Goal: Task Accomplishment & Management: Use online tool/utility

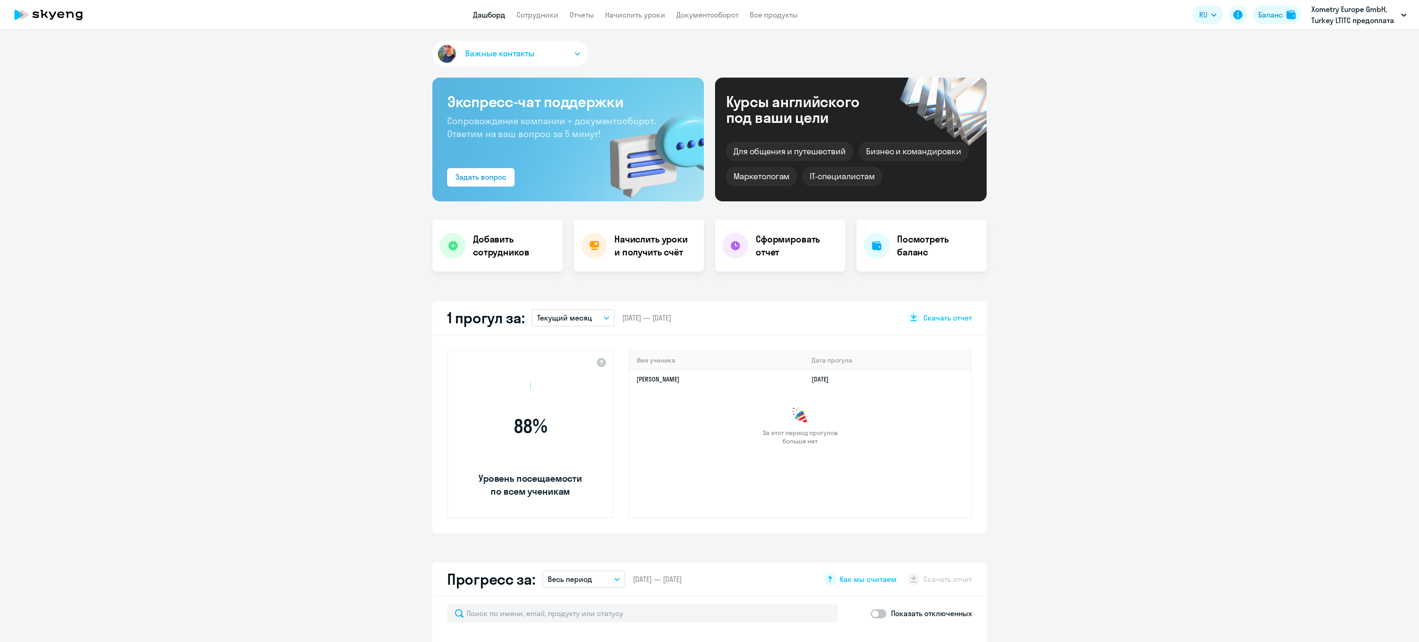
select select "30"
click at [550, 14] on link "Сотрудники" at bounding box center [537, 14] width 42 height 9
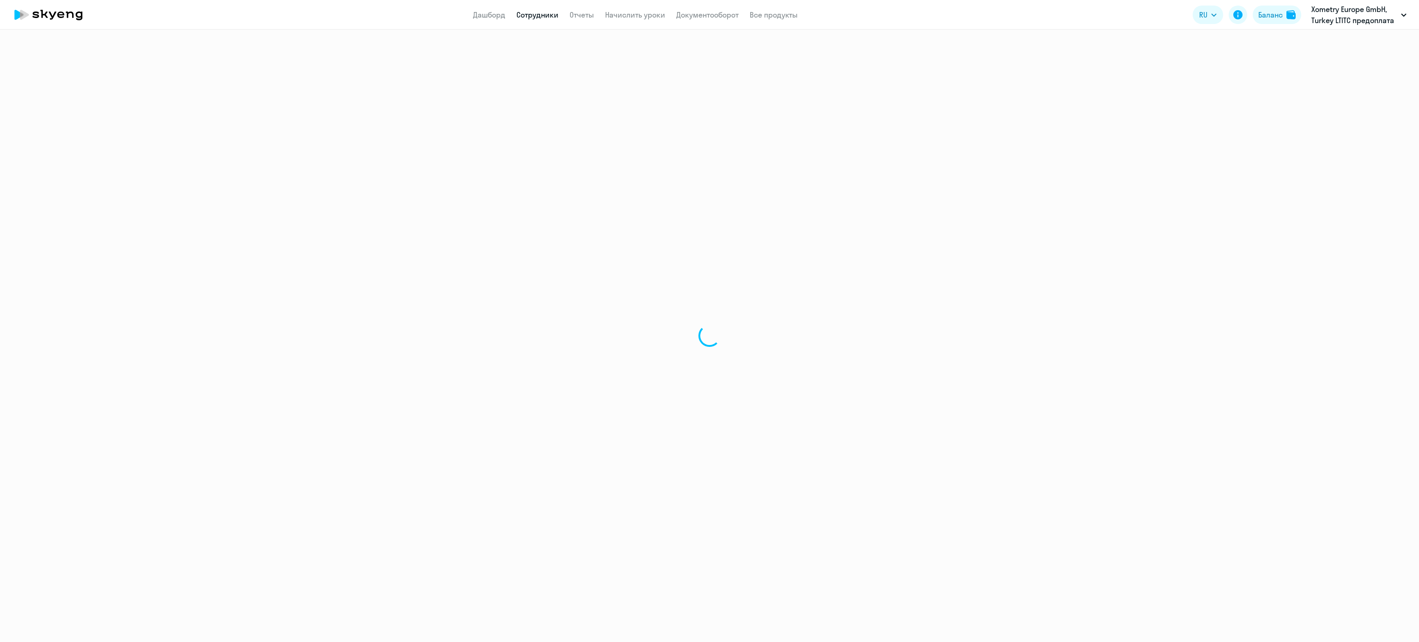
select select "30"
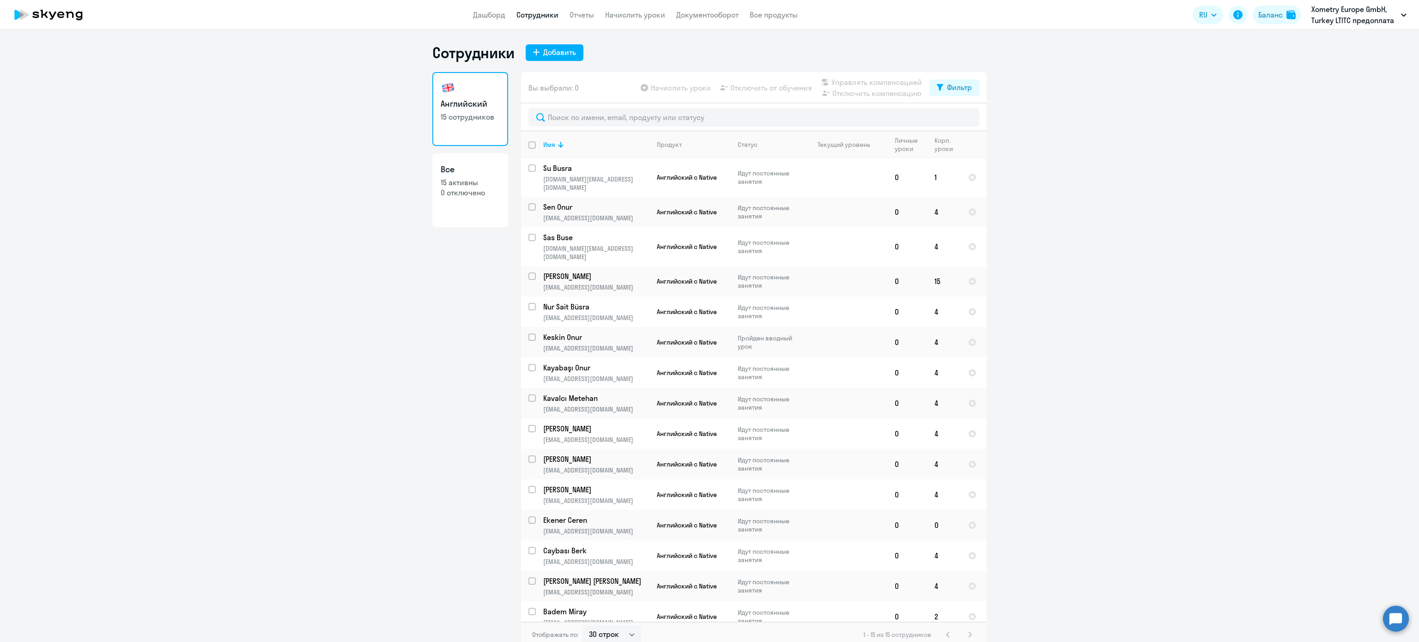
click at [645, 8] on app-header "Дашборд Сотрудники Отчеты Начислить уроки Документооборот Все продукты Дашборд …" at bounding box center [709, 15] width 1419 height 30
click at [644, 14] on link "Начислить уроки" at bounding box center [635, 14] width 60 height 9
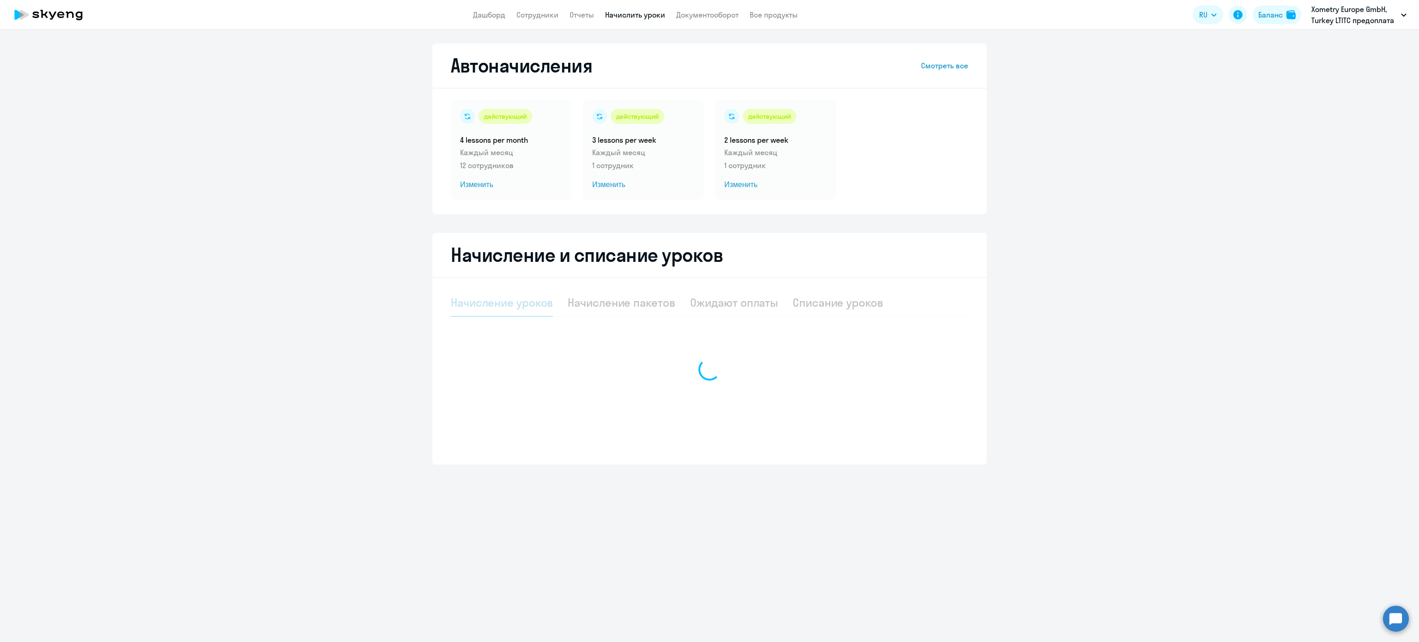
select select "10"
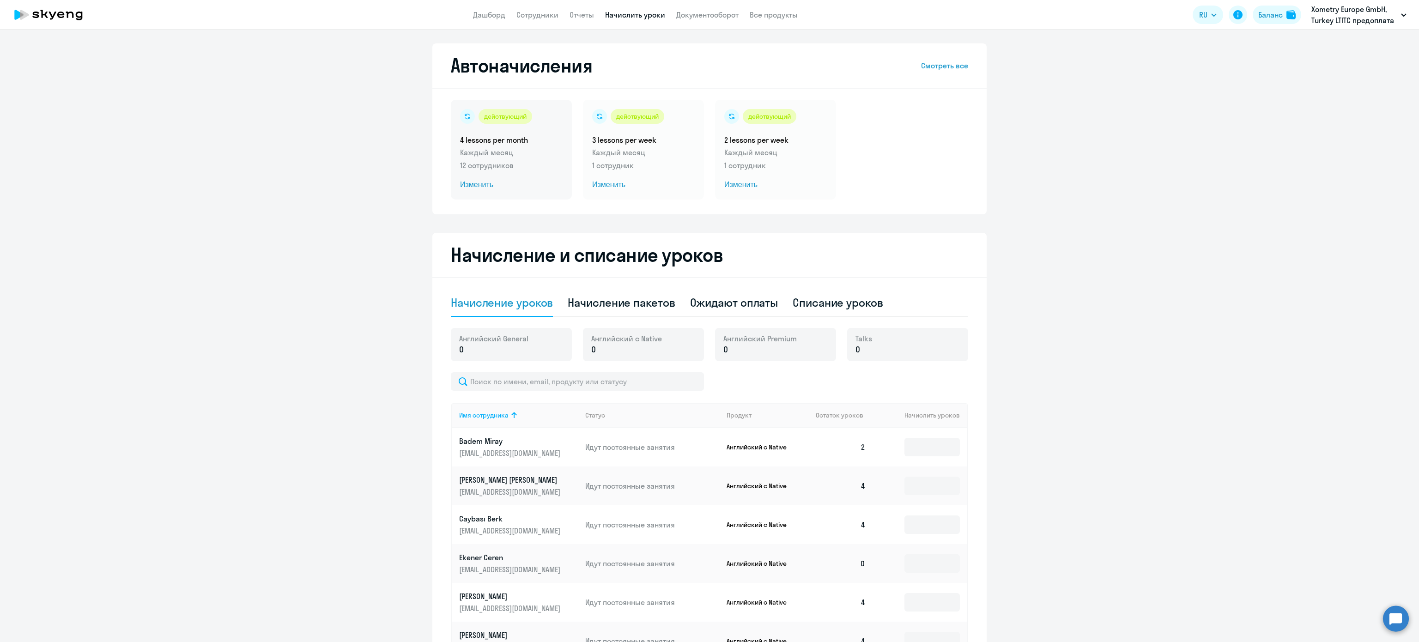
click at [508, 152] on p "Каждый месяц" at bounding box center [511, 152] width 103 height 11
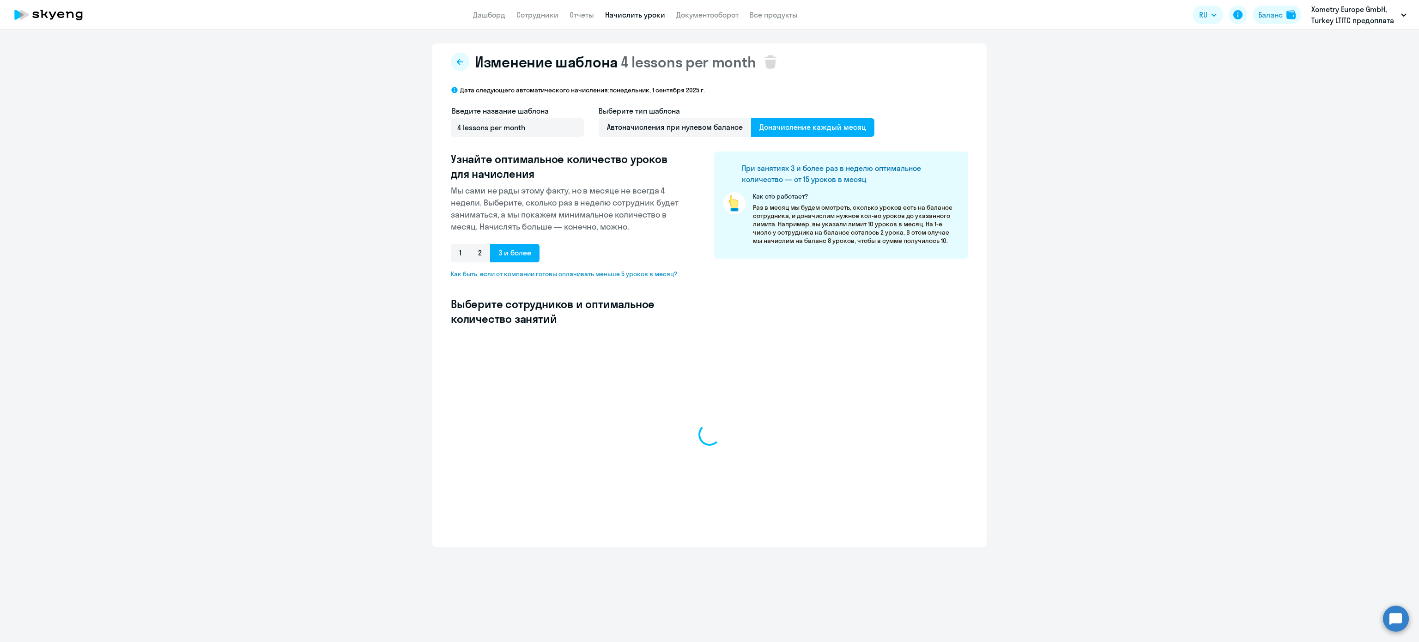
select select "10"
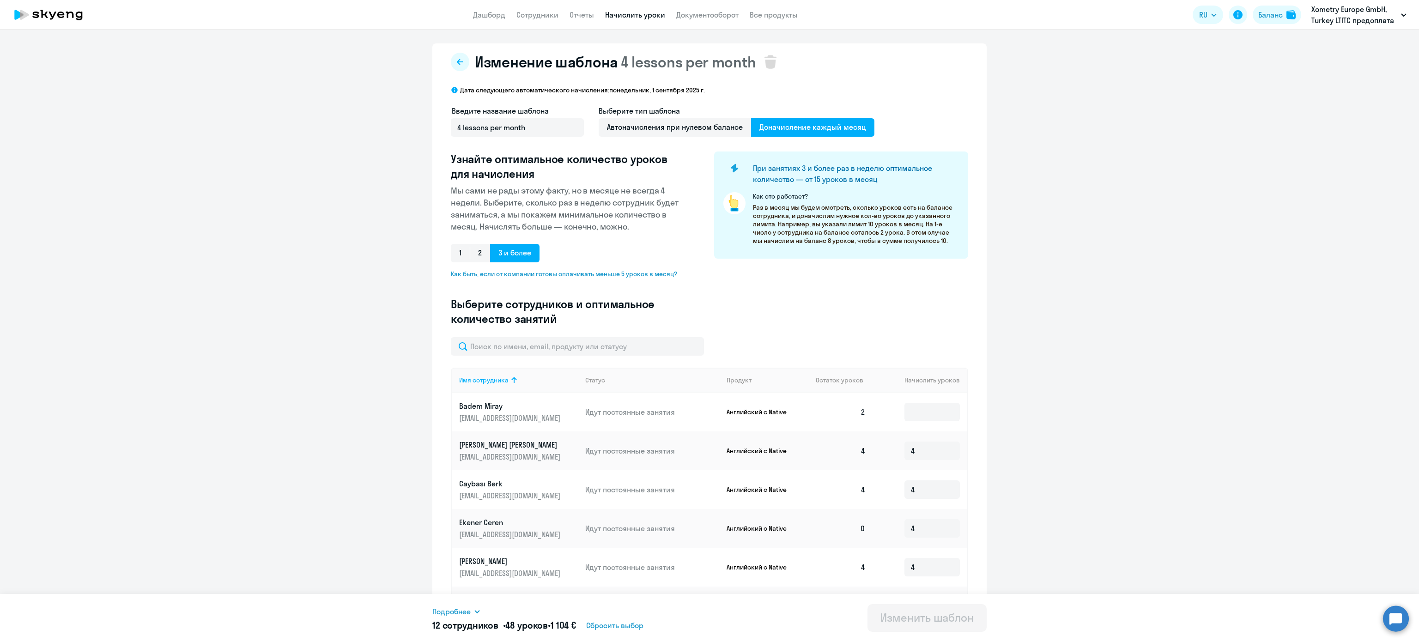
click at [614, 12] on link "Начислить уроки" at bounding box center [635, 14] width 60 height 9
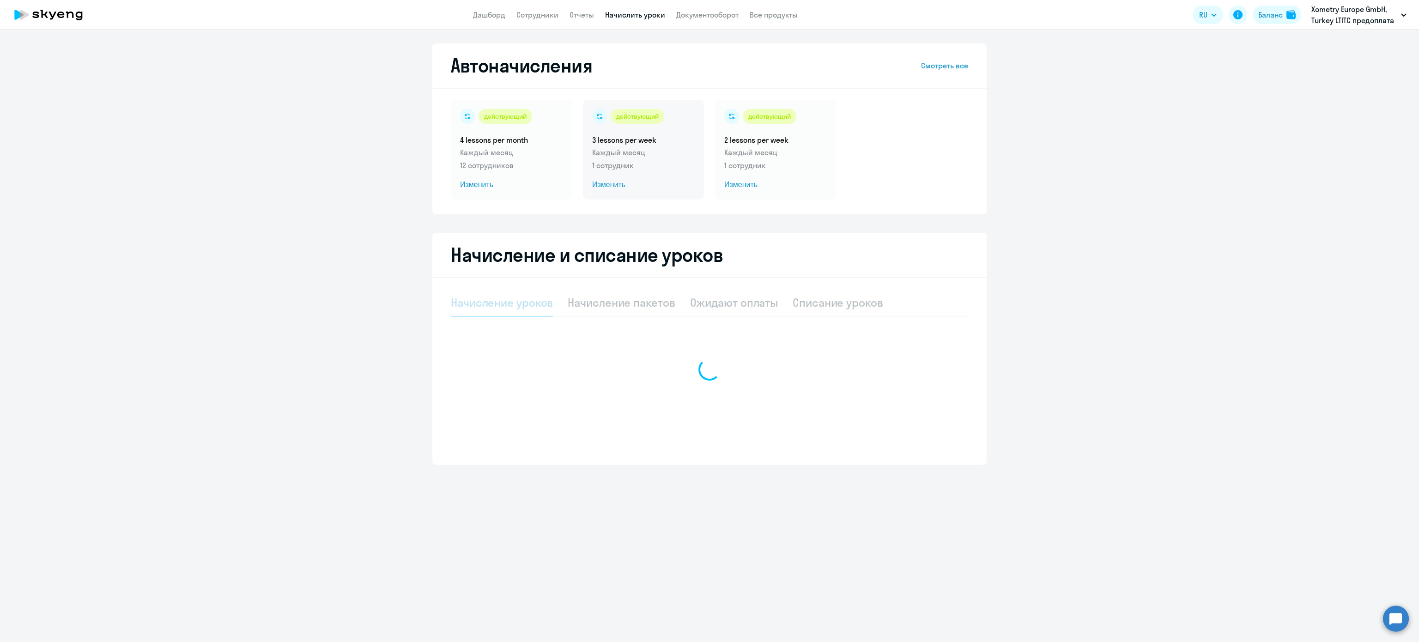
select select "10"
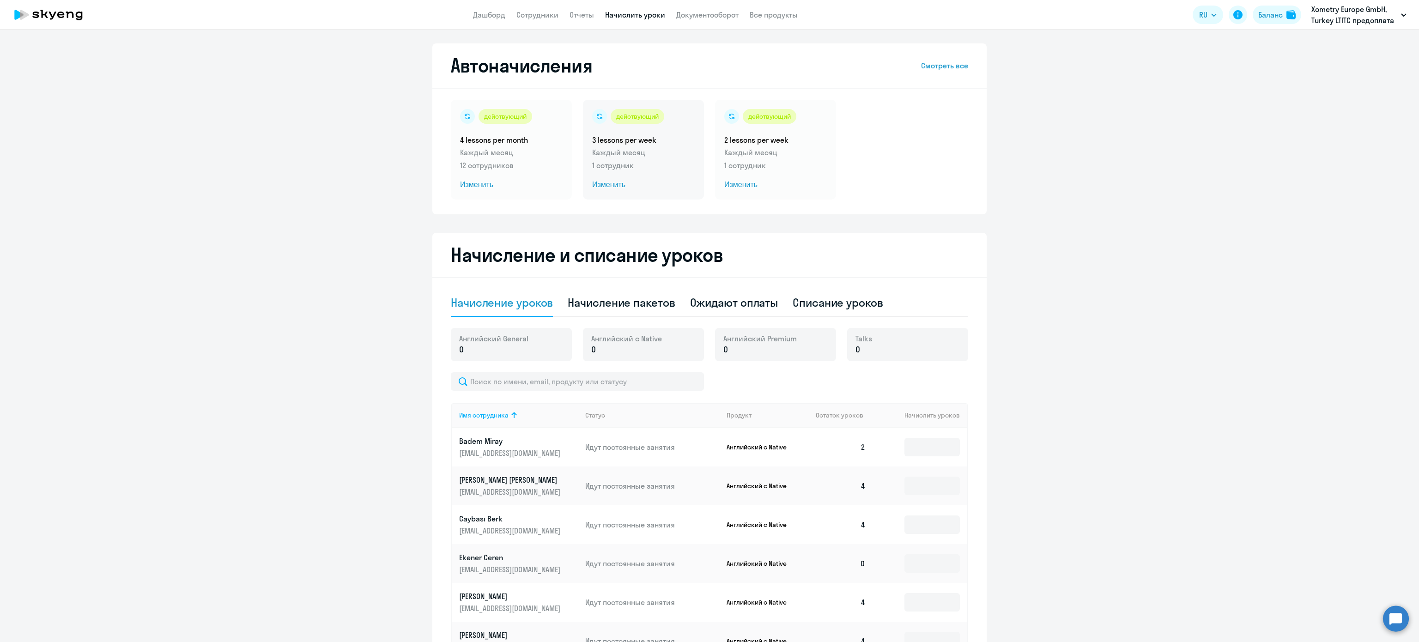
click at [652, 173] on div "действующий 3 lessons per week Каждый месяц 1 сотрудник Изменить" at bounding box center [643, 150] width 121 height 100
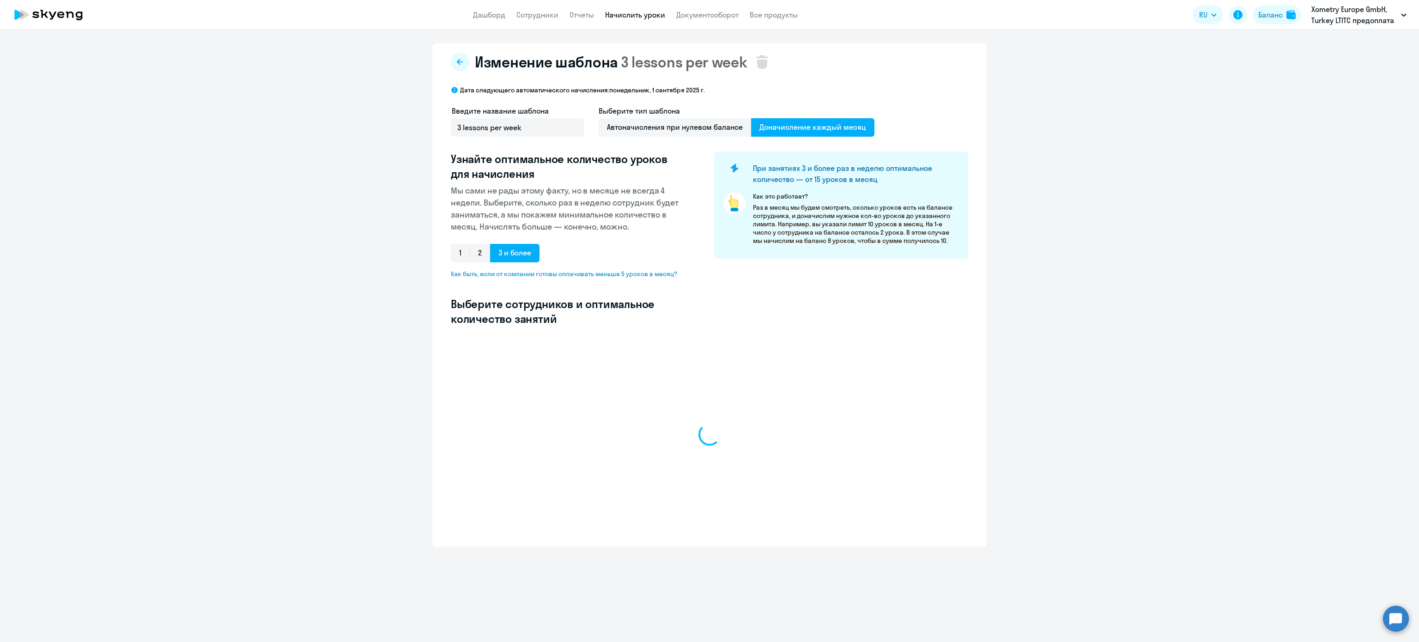
select select "10"
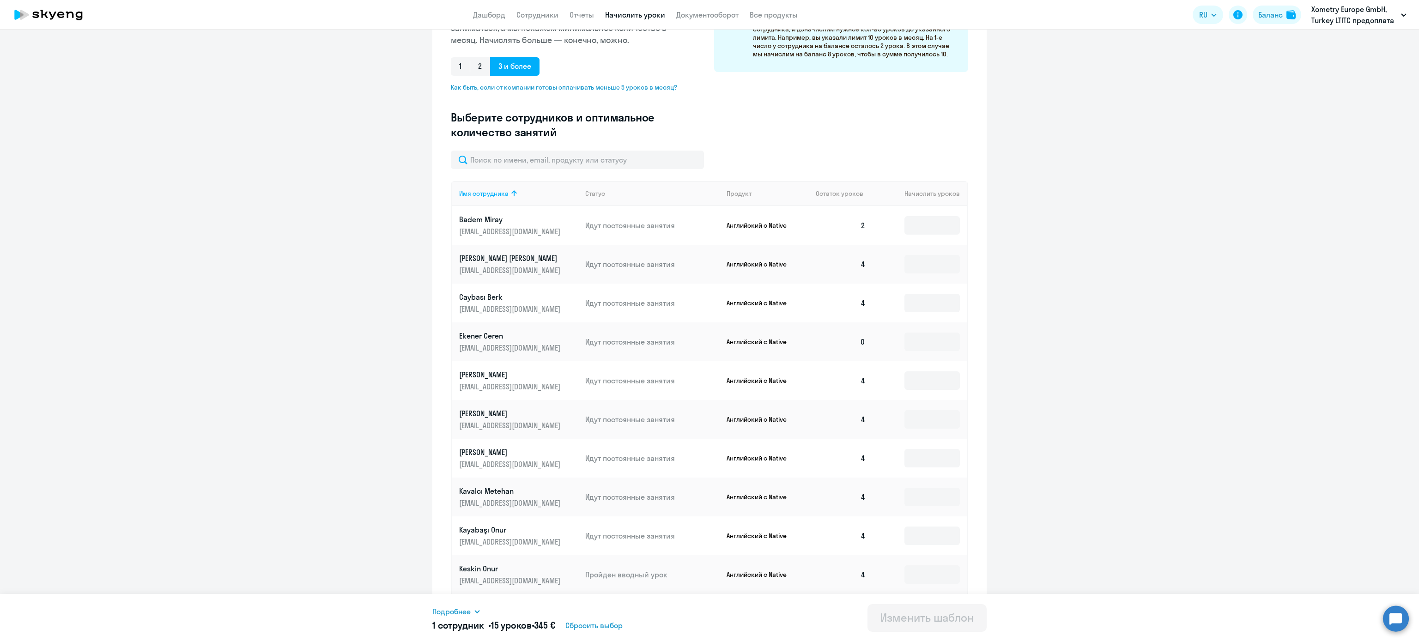
scroll to position [216, 0]
